Goal: Information Seeking & Learning: Learn about a topic

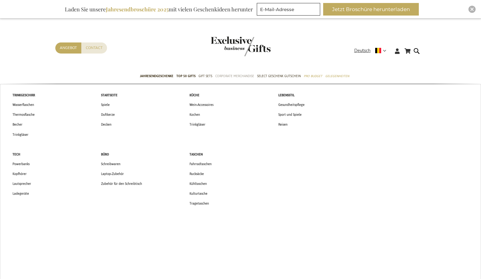
click at [235, 76] on span "Corporate Merchandise" at bounding box center [234, 76] width 39 height 6
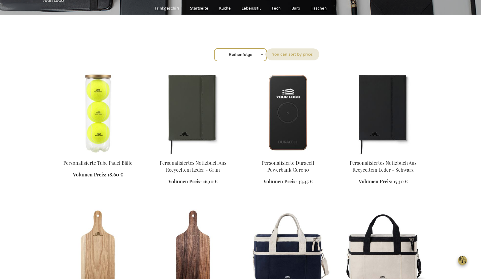
scroll to position [189, 0]
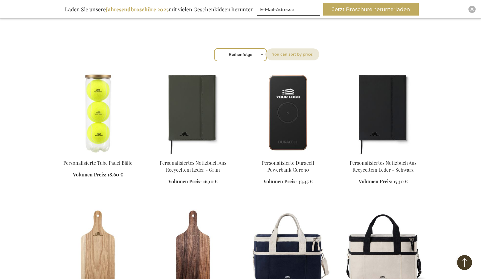
click at [243, 52] on select "Reihenfolge Best Sellers Am meisten angesehen Neu Biggest Saving Price: low to …" at bounding box center [240, 54] width 53 height 13
select select "new"
click at [214, 48] on select "Reihenfolge Best Sellers Am meisten angesehen Neu Biggest Saving Price: low to …" at bounding box center [240, 54] width 53 height 13
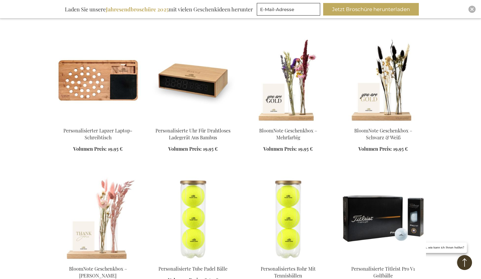
scroll to position [1468, 0]
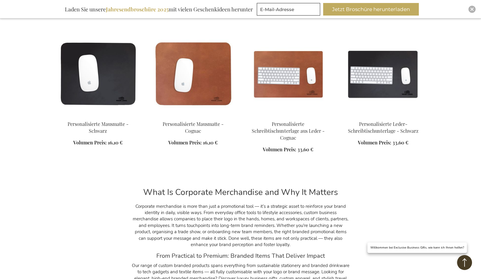
scroll to position [10406, 0]
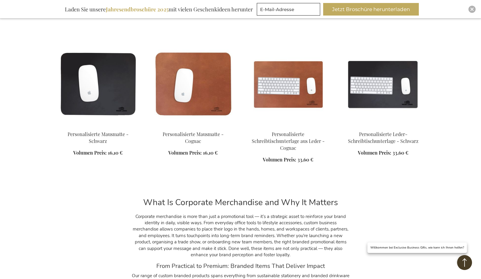
drag, startPoint x: 295, startPoint y: 89, endPoint x: 419, endPoint y: 1, distance: 151.5
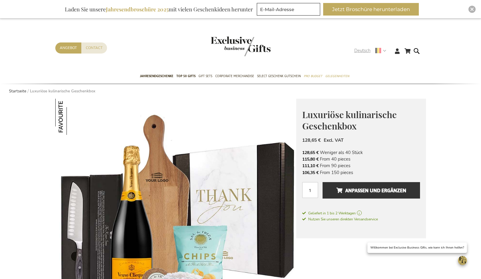
click at [361, 50] on span "Deutsch" at bounding box center [362, 50] width 16 height 7
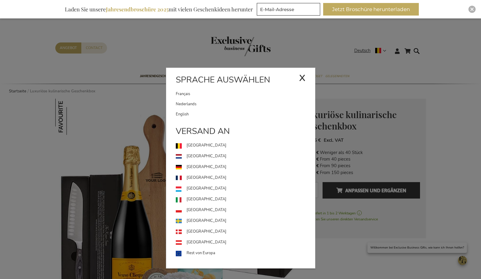
click at [207, 105] on link "Nederlands" at bounding box center [245, 104] width 139 height 10
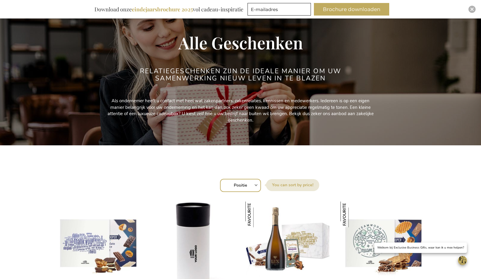
scroll to position [130, 0]
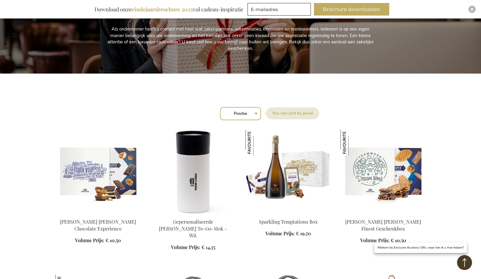
click at [240, 113] on select "Positie Best Sellers Meest bekeken Nieuw Biggest Saving Price: low to high Pric…" at bounding box center [240, 113] width 41 height 13
select select "new"
click at [220, 107] on select "Positie Best Sellers Meest bekeken Nieuw Biggest Saving Price: low to high Pric…" at bounding box center [240, 113] width 41 height 13
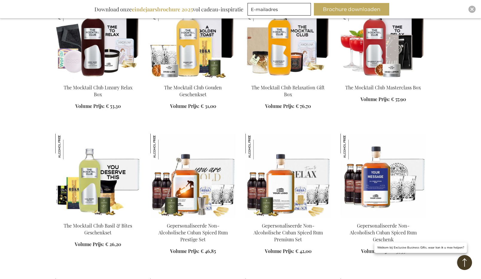
scroll to position [265, 0]
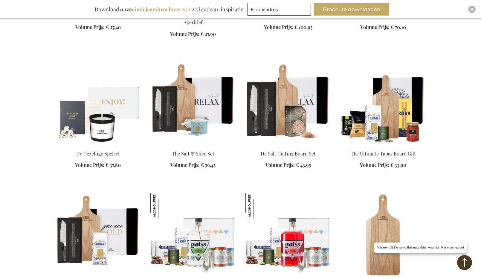
scroll to position [1487, 0]
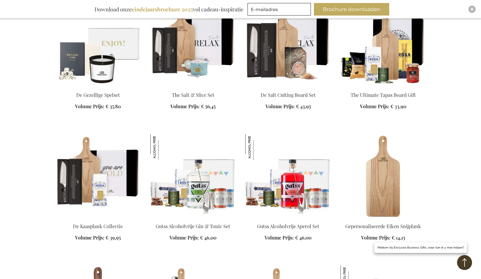
scroll to position [1559, 0]
